Goal: Transaction & Acquisition: Purchase product/service

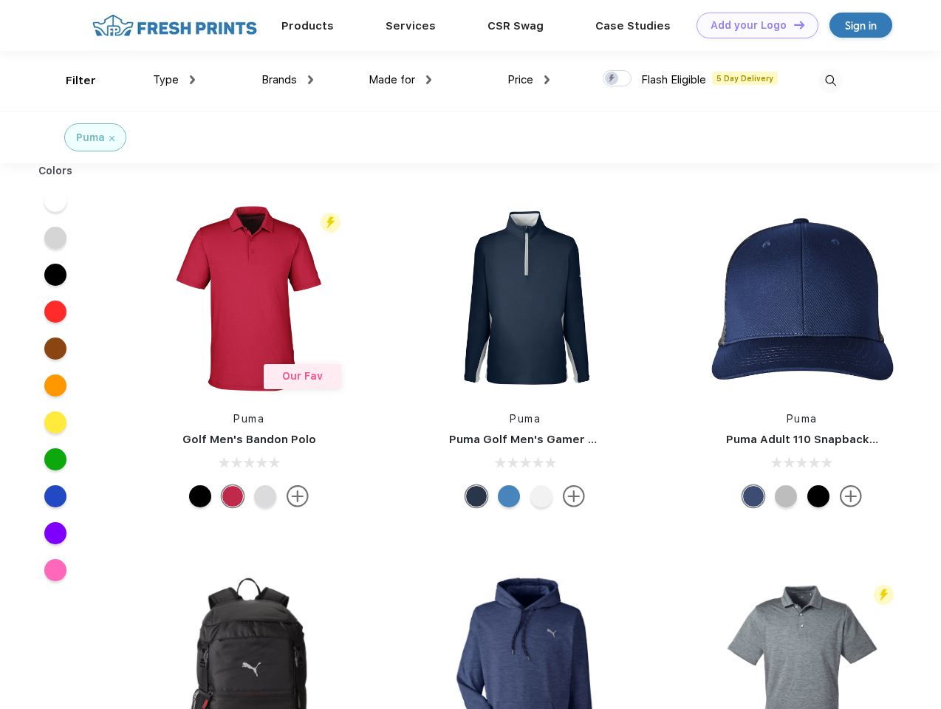
scroll to position [1, 0]
click at [752, 25] on link "Add your Logo Design Tool" at bounding box center [757, 26] width 122 height 26
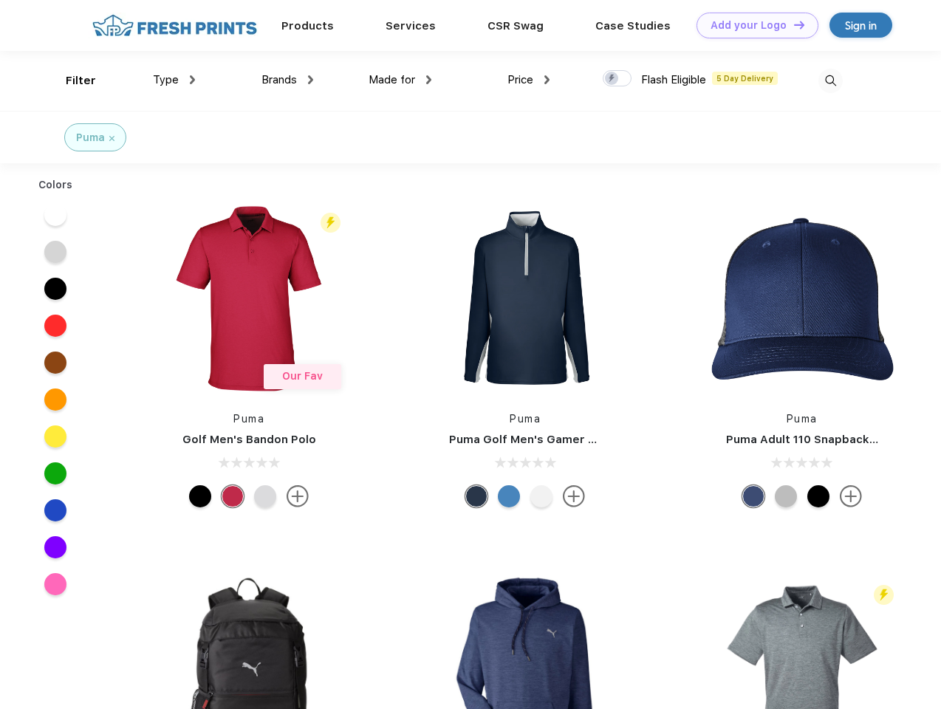
click at [0, 0] on div "Design Tool" at bounding box center [0, 0] width 0 height 0
click at [792, 24] on link "Add your Logo Design Tool" at bounding box center [757, 26] width 122 height 26
click at [71, 81] on div "Filter" at bounding box center [81, 80] width 30 height 17
click at [174, 80] on span "Type" at bounding box center [166, 79] width 26 height 13
click at [287, 80] on span "Brands" at bounding box center [278, 79] width 35 height 13
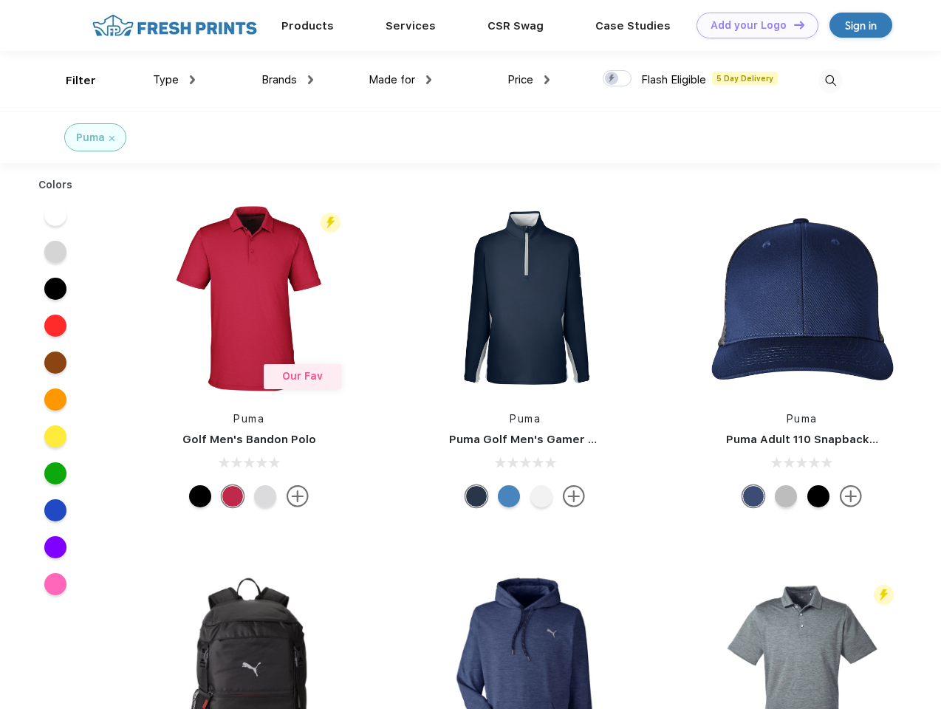
click at [400, 80] on span "Made for" at bounding box center [392, 79] width 47 height 13
click at [529, 80] on span "Price" at bounding box center [520, 79] width 26 height 13
click at [617, 79] on div at bounding box center [617, 78] width 29 height 16
click at [612, 79] on input "checkbox" at bounding box center [608, 74] width 10 height 10
click at [830, 81] on img at bounding box center [830, 81] width 24 height 24
